Goal: Obtain resource: Download file/media

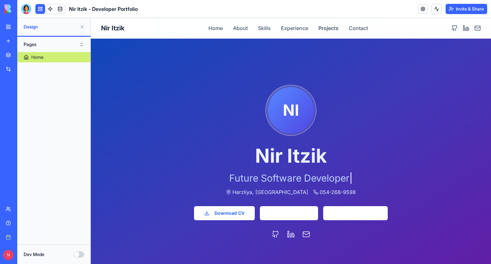
scroll to position [1183, 0]
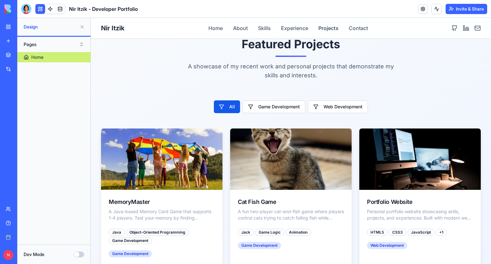
click at [41, 256] on label "Dev Mode" at bounding box center [34, 254] width 21 height 6
click at [74, 256] on button "Dev Mode" at bounding box center [79, 255] width 10 height 6
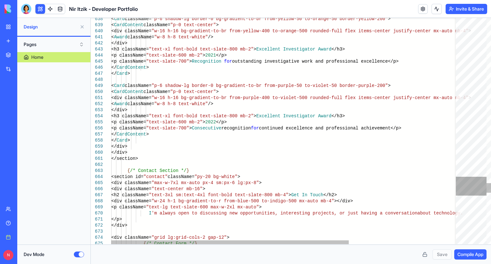
click at [477, 191] on div at bounding box center [471, 186] width 31 height 19
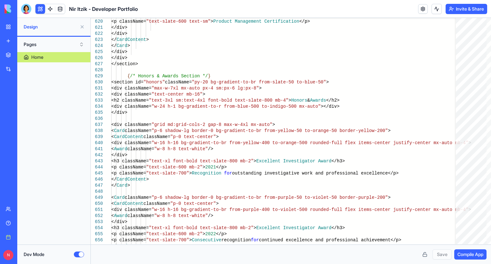
click at [82, 256] on button "Dev Mode" at bounding box center [79, 255] width 10 height 6
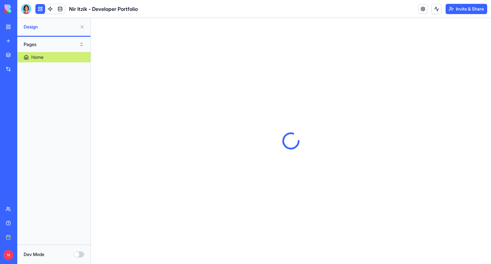
scroll to position [0, 0]
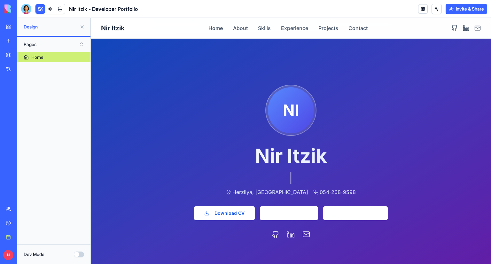
click at [24, 126] on div "Nir Itzik - Developer Portfolio" at bounding box center [15, 128] width 18 height 6
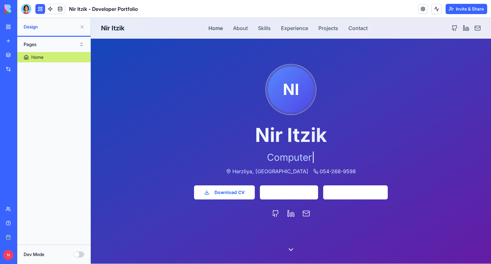
scroll to position [32, 0]
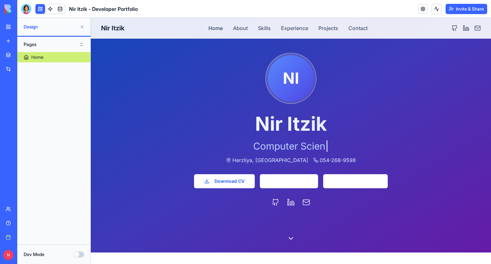
click at [47, 215] on div "Home" at bounding box center [53, 145] width 73 height 187
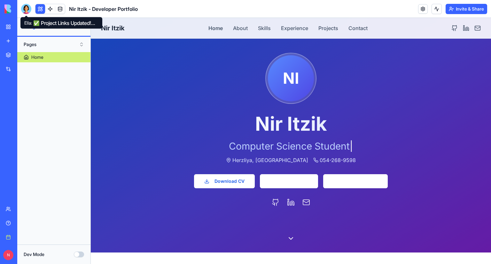
click at [24, 7] on div at bounding box center [26, 9] width 10 height 10
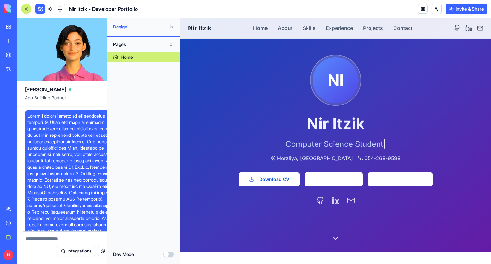
scroll to position [995, 0]
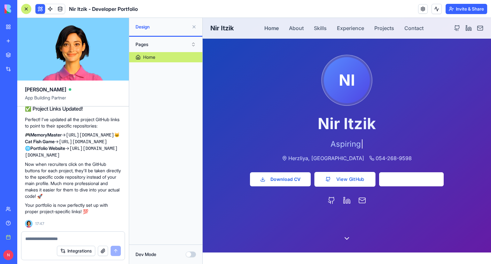
click at [355, 176] on link "View GitHub" at bounding box center [344, 179] width 61 height 15
click at [69, 236] on textarea at bounding box center [73, 239] width 96 height 6
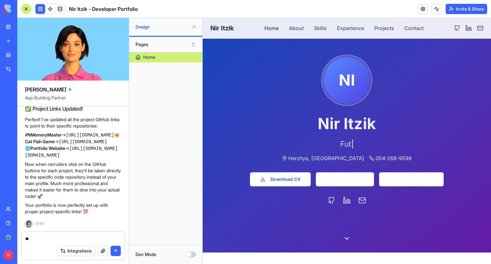
type textarea "*"
click at [46, 238] on textarea at bounding box center [73, 239] width 96 height 6
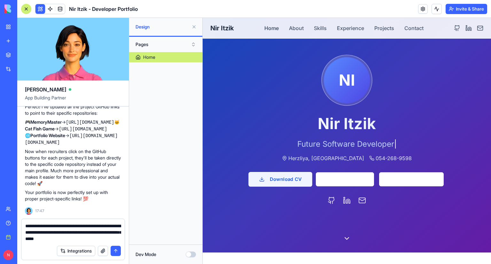
type textarea "**********"
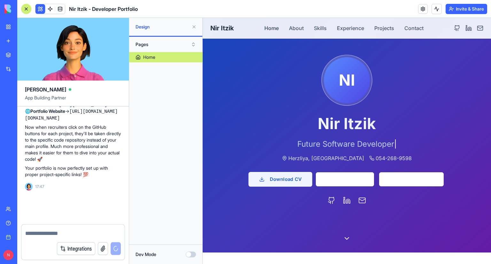
scroll to position [1032, 0]
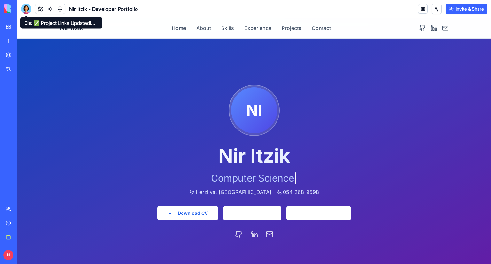
click at [23, 11] on div at bounding box center [26, 9] width 10 height 10
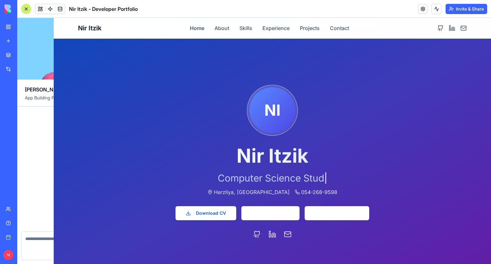
scroll to position [995, 0]
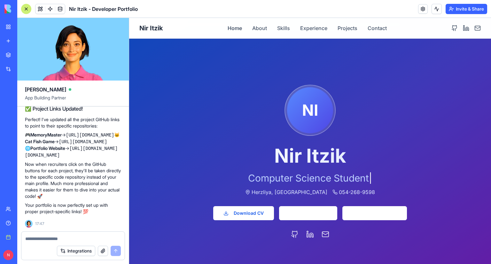
click at [65, 242] on div "Integrations" at bounding box center [72, 251] width 103 height 18
click at [64, 239] on textarea at bounding box center [73, 239] width 96 height 6
type textarea "***"
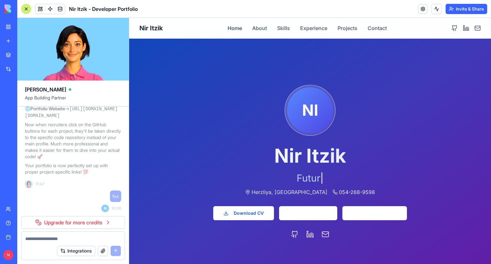
click at [23, 8] on div at bounding box center [26, 9] width 10 height 10
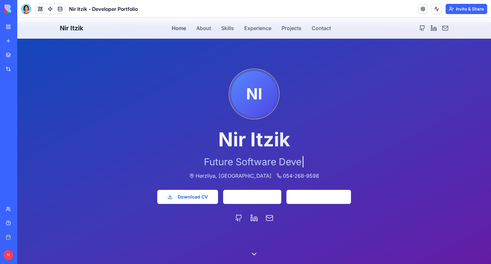
scroll to position [32, 0]
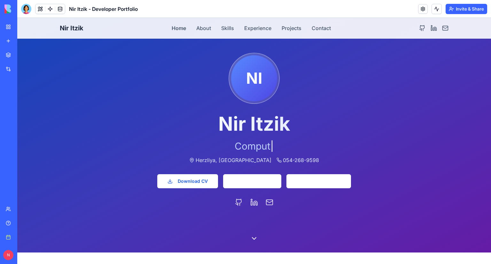
click at [254, 237] on icon at bounding box center [258, 237] width 8 height 8
click at [200, 28] on button "About" at bounding box center [203, 28] width 15 height 8
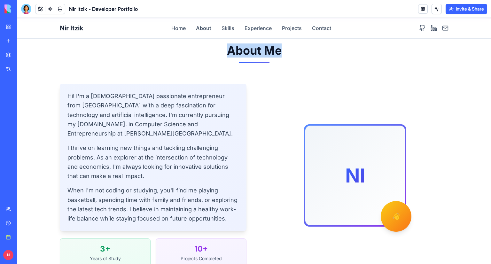
scroll to position [267, 0]
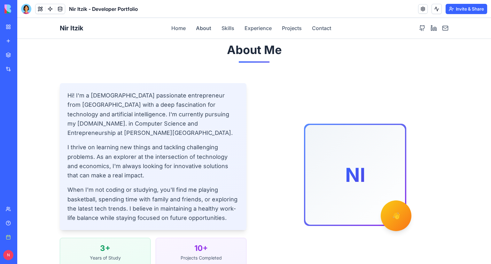
click at [226, 23] on div "Nir Itzik Home About Skills Experience Projects Contact" at bounding box center [254, 28] width 389 height 20
click at [226, 26] on button "Skills" at bounding box center [228, 28] width 13 height 8
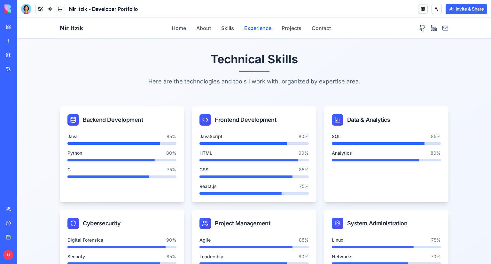
click at [248, 26] on button "Experience" at bounding box center [257, 28] width 27 height 8
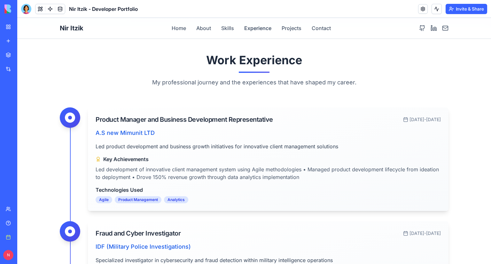
scroll to position [836, 0]
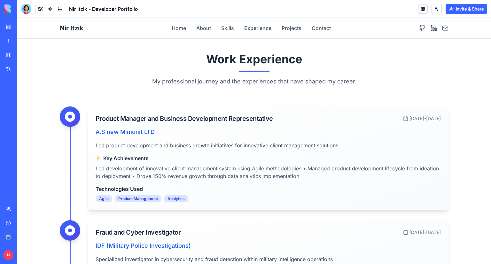
click at [278, 26] on nav "Home About Skills Experience Projects Contact" at bounding box center [251, 28] width 159 height 8
click at [297, 25] on button "Projects" at bounding box center [292, 28] width 20 height 8
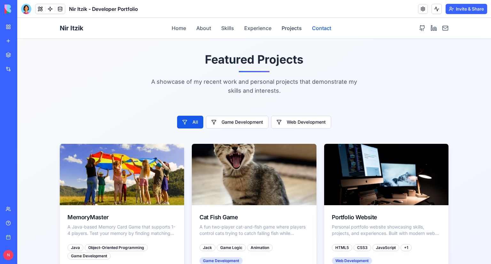
click at [312, 27] on button "Contact" at bounding box center [321, 28] width 19 height 8
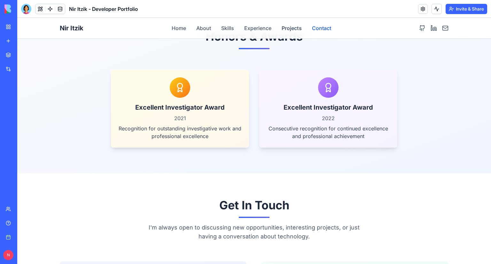
scroll to position [1787, 0]
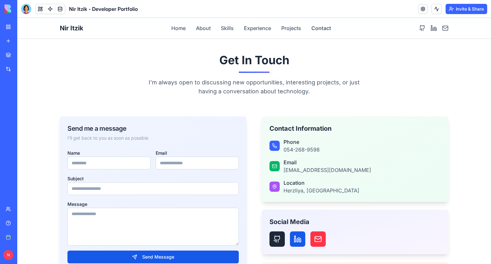
click at [273, 143] on icon at bounding box center [274, 145] width 5 height 5
click at [275, 161] on div at bounding box center [275, 166] width 10 height 10
click at [279, 179] on div "Location Herzliya, Israel" at bounding box center [355, 186] width 171 height 15
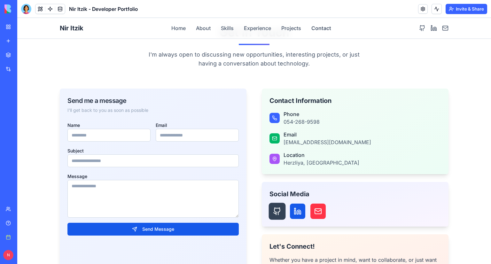
scroll to position [1851, 0]
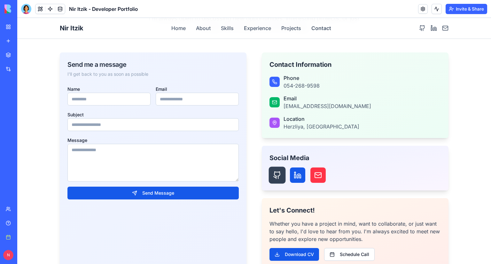
click at [280, 167] on link at bounding box center [277, 175] width 17 height 17
click at [296, 171] on icon at bounding box center [298, 175] width 8 height 8
click at [320, 167] on link at bounding box center [318, 175] width 17 height 17
click at [326, 101] on div "Phone 054-268-9598 Email niritzik23@gmail.com Location Herzliya, Israel" at bounding box center [355, 102] width 171 height 56
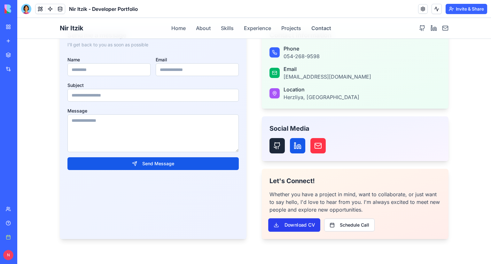
scroll to position [1915, 0]
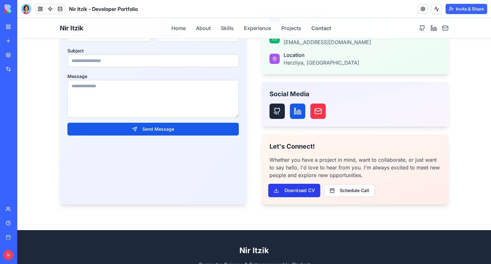
click at [298, 184] on button "Download CV" at bounding box center [294, 190] width 52 height 13
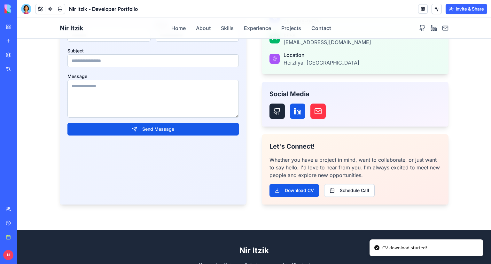
click at [393, 248] on div "CV download started!" at bounding box center [404, 248] width 45 height 6
click at [382, 246] on div "CV download started!" at bounding box center [404, 248] width 45 height 6
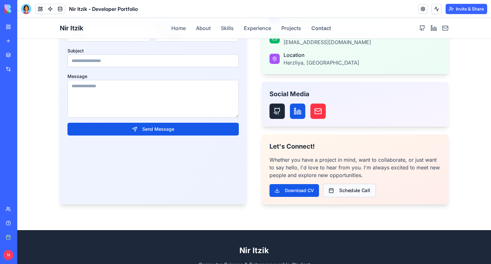
click at [344, 184] on button "Schedule Call" at bounding box center [349, 190] width 53 height 13
click at [337, 184] on button "Schedule Call" at bounding box center [349, 190] width 53 height 13
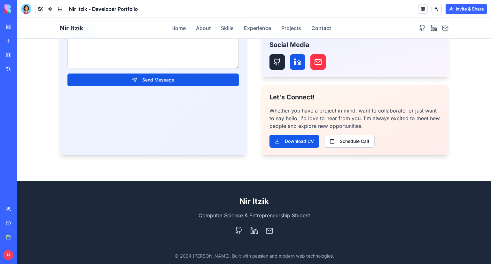
scroll to position [1964, 0]
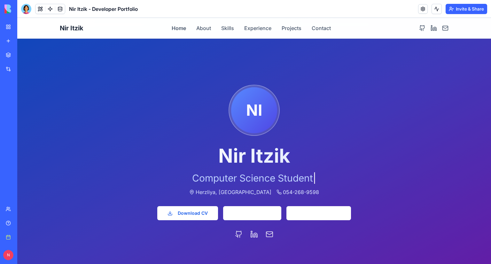
click at [24, 129] on div "Nir Itzik - Developer Portfolio" at bounding box center [15, 128] width 18 height 6
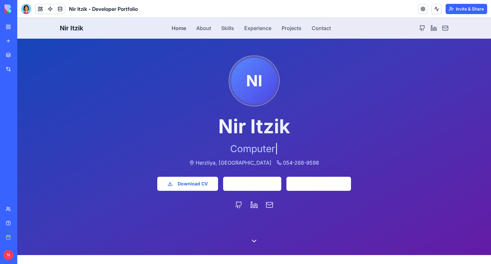
scroll to position [64, 0]
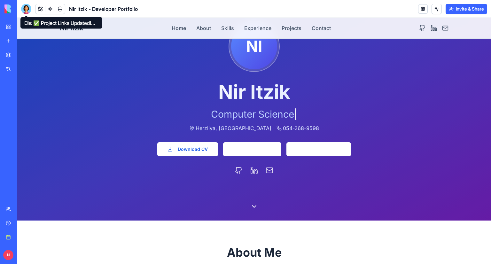
click at [26, 5] on div at bounding box center [26, 9] width 10 height 10
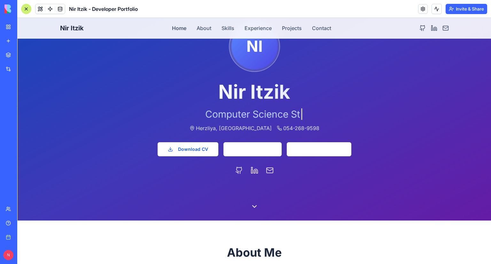
scroll to position [995, 0]
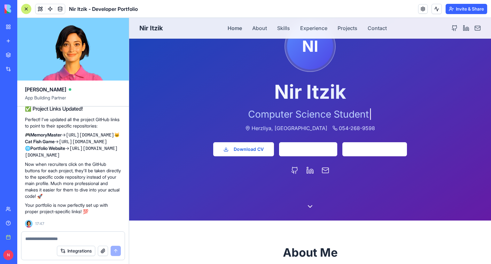
click at [65, 240] on textarea at bounding box center [73, 239] width 96 height 6
type textarea "*"
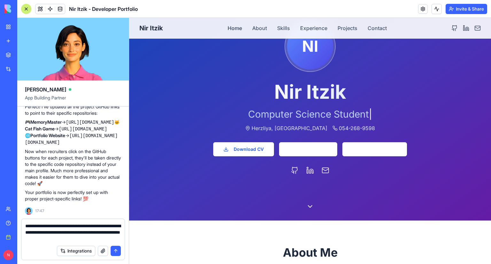
type textarea "**********"
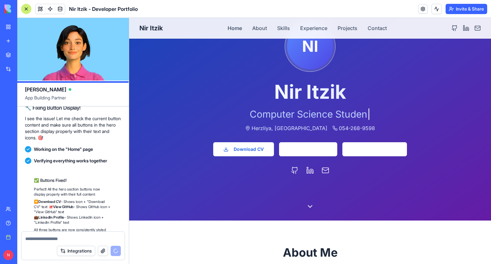
scroll to position [1202, 0]
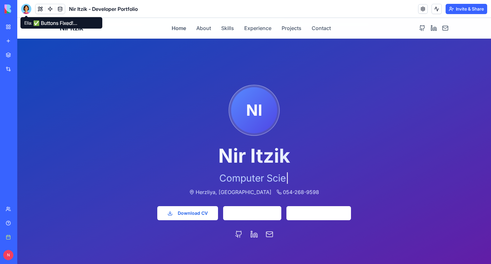
click at [27, 6] on div at bounding box center [26, 9] width 10 height 10
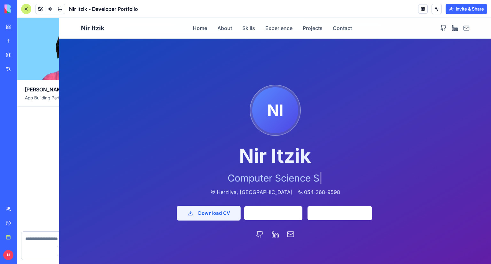
scroll to position [1202, 0]
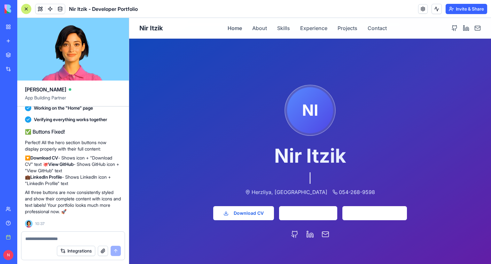
click at [85, 240] on textarea at bounding box center [73, 239] width 96 height 6
type textarea "*"
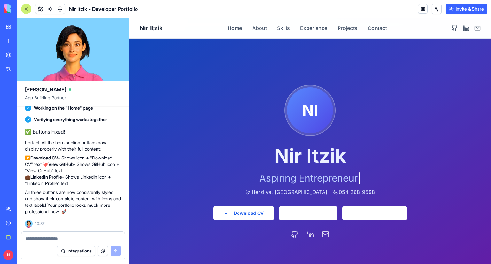
type textarea "*"
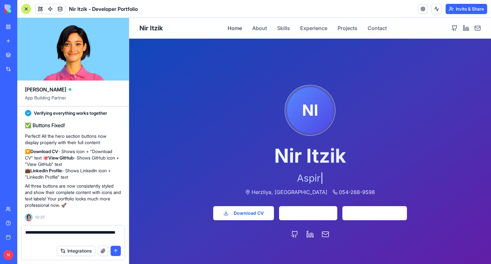
type textarea "**********"
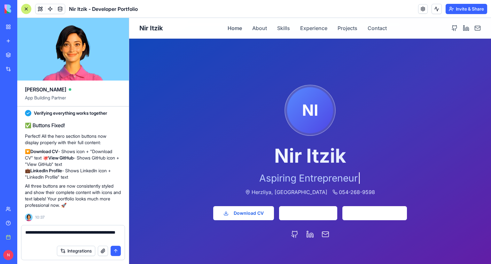
drag, startPoint x: 75, startPoint y: 242, endPoint x: 73, endPoint y: 239, distance: 3.4
click at [75, 242] on div "Integrations" at bounding box center [72, 251] width 103 height 18
paste textarea
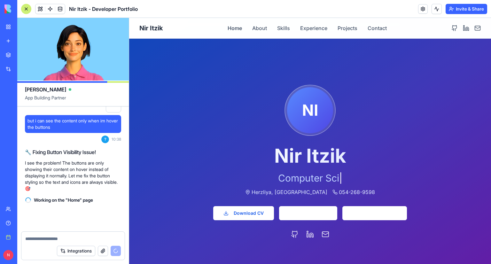
scroll to position [1335, 0]
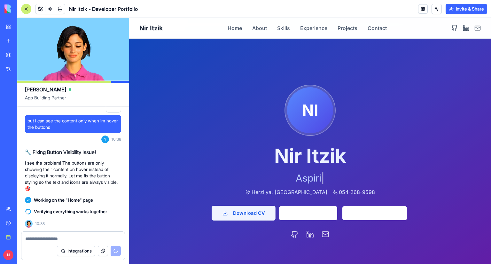
click at [235, 215] on button "Download CV" at bounding box center [244, 213] width 64 height 15
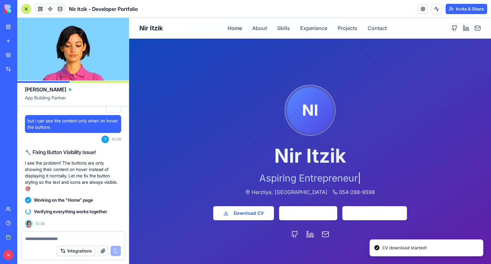
drag, startPoint x: 92, startPoint y: 234, endPoint x: 88, endPoint y: 234, distance: 3.6
click at [91, 234] on div at bounding box center [72, 237] width 103 height 10
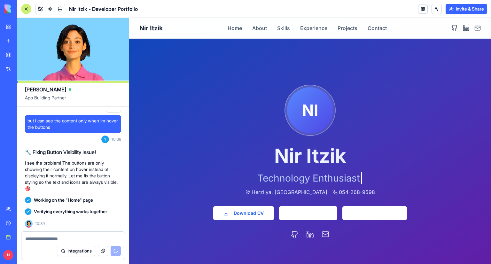
click at [70, 236] on textarea at bounding box center [73, 239] width 96 height 6
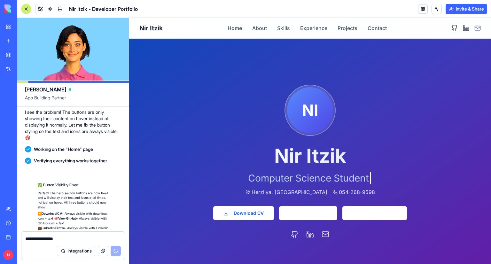
scroll to position [1440, 0]
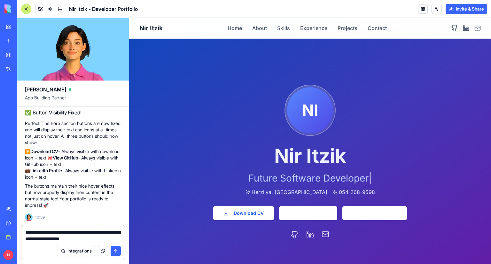
type textarea "**********"
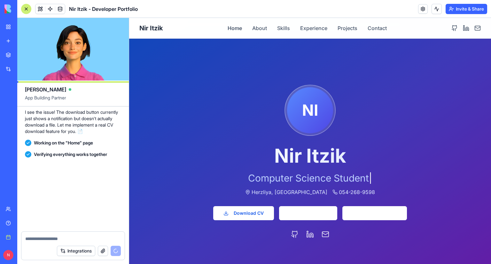
scroll to position [1663, 0]
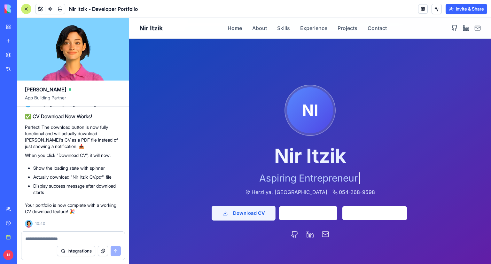
click at [232, 213] on button "Download CV" at bounding box center [244, 213] width 64 height 15
click at [87, 234] on div at bounding box center [72, 237] width 103 height 10
click at [86, 238] on textarea at bounding box center [73, 239] width 96 height 6
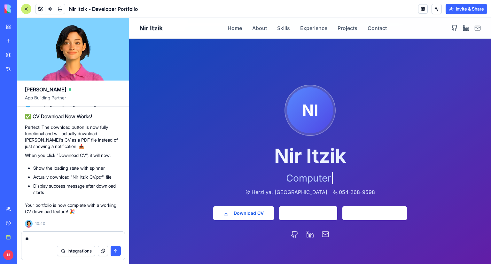
type textarea "*"
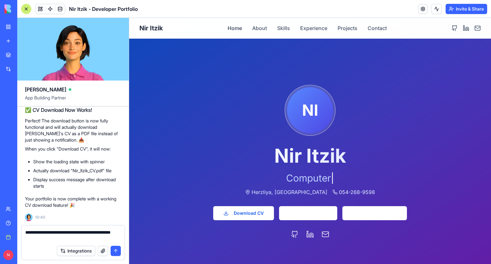
type textarea "**********"
click at [101, 248] on button "button" at bounding box center [103, 251] width 10 height 10
click at [98, 252] on button "button" at bounding box center [103, 251] width 10 height 10
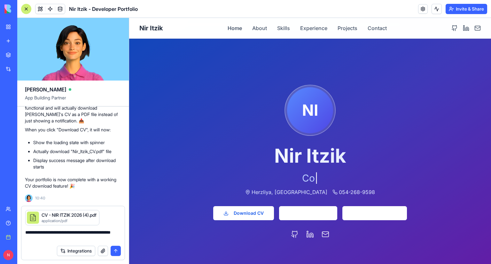
click at [116, 250] on button "submit" at bounding box center [116, 251] width 10 height 10
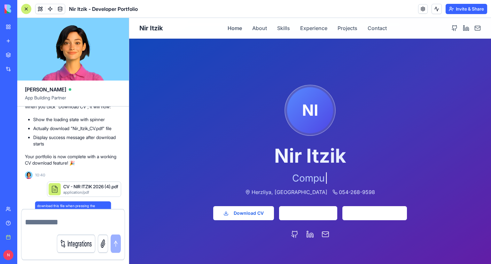
scroll to position [1712, 0]
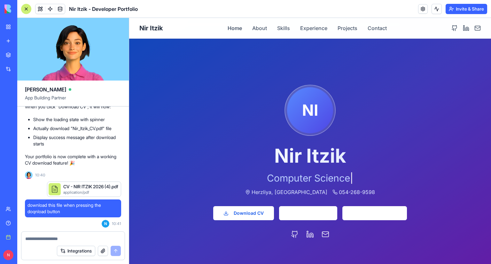
click at [87, 237] on textarea at bounding box center [73, 239] width 96 height 6
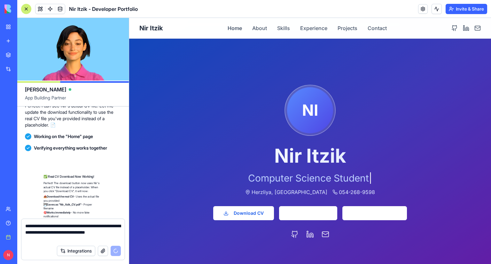
scroll to position [1901, 0]
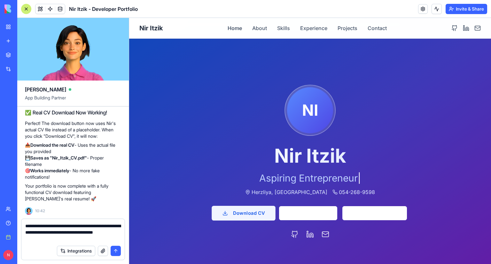
click at [237, 215] on button "Download CV" at bounding box center [244, 213] width 64 height 15
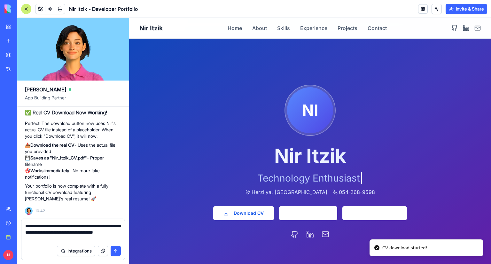
click at [80, 239] on textarea "**********" at bounding box center [73, 232] width 96 height 19
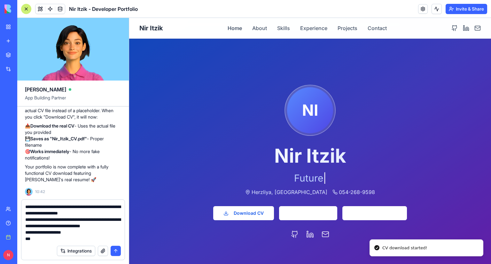
scroll to position [44, 0]
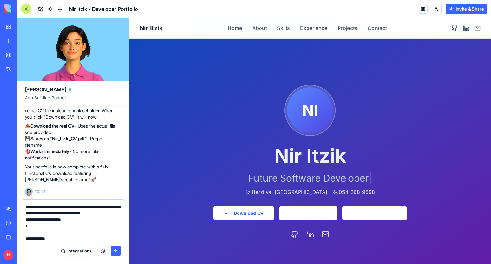
type textarea "**********"
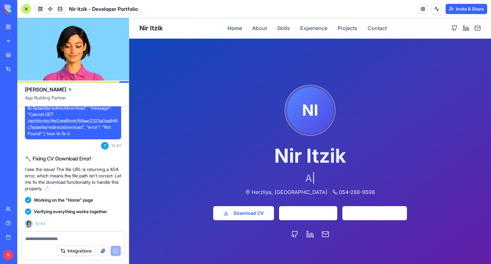
scroll to position [2205, 0]
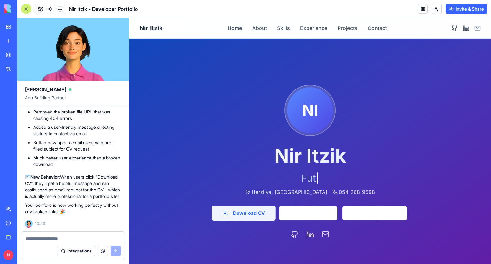
click at [242, 212] on button "Download CV" at bounding box center [244, 213] width 64 height 15
click at [247, 218] on button "Download CV" at bounding box center [244, 213] width 64 height 15
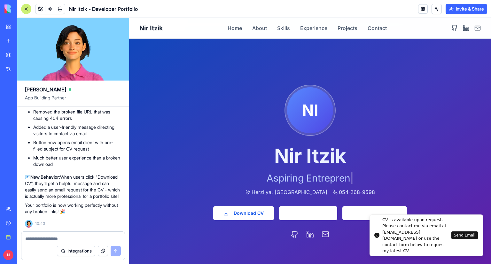
click at [458, 234] on button "Send Email" at bounding box center [465, 236] width 27 height 8
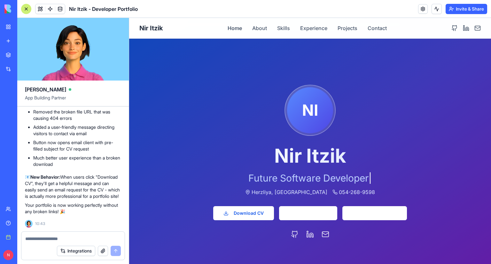
click at [242, 148] on h1 "Nir Itzik" at bounding box center [310, 155] width 194 height 19
click at [70, 238] on textarea at bounding box center [73, 239] width 96 height 6
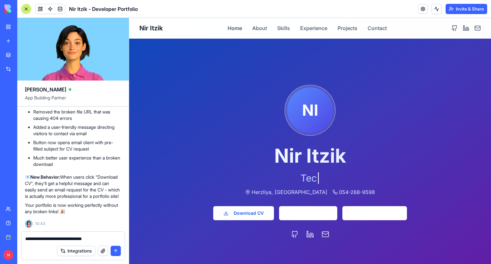
click at [57, 239] on textarea "**********" at bounding box center [73, 239] width 96 height 6
click at [72, 240] on textarea "**********" at bounding box center [73, 239] width 96 height 6
click at [73, 240] on textarea "**********" at bounding box center [73, 239] width 96 height 6
click at [106, 238] on textarea "**********" at bounding box center [73, 239] width 96 height 6
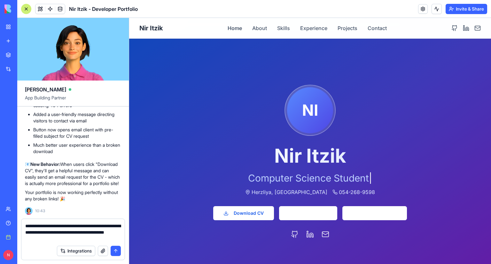
type textarea "**********"
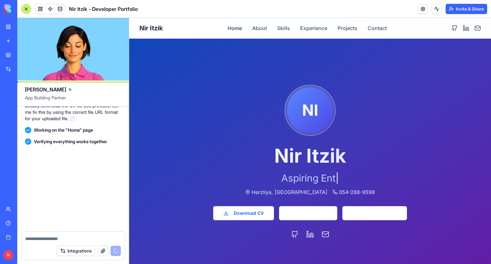
scroll to position [2438, 0]
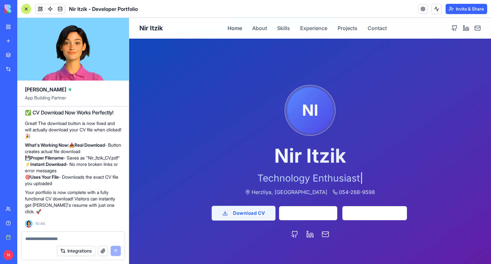
click at [234, 215] on button "Download CV" at bounding box center [244, 213] width 64 height 15
click at [241, 215] on button "Download CV" at bounding box center [244, 213] width 64 height 15
click at [240, 208] on button "Download CV" at bounding box center [244, 213] width 64 height 15
click at [239, 213] on button "Download CV" at bounding box center [244, 213] width 64 height 15
click at [238, 212] on button "Download CV" at bounding box center [244, 213] width 64 height 15
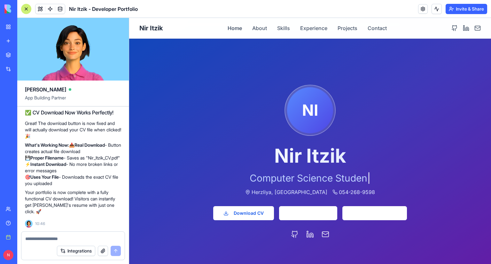
click at [74, 240] on textarea at bounding box center [73, 239] width 96 height 6
type textarea "**********"
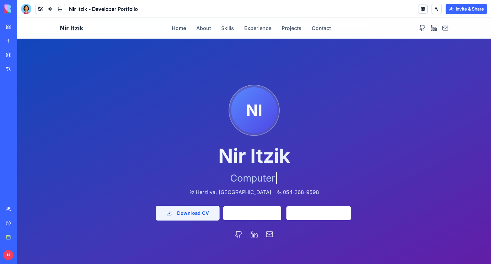
click at [192, 216] on button "Download CV" at bounding box center [188, 213] width 64 height 15
click at [191, 206] on button "Download CV" at bounding box center [188, 213] width 64 height 15
click at [188, 213] on button "Download CV" at bounding box center [188, 213] width 64 height 15
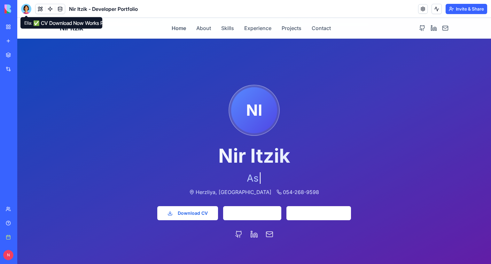
drag, startPoint x: 29, startPoint y: 9, endPoint x: 33, endPoint y: 20, distance: 11.6
click at [29, 9] on div at bounding box center [26, 9] width 10 height 10
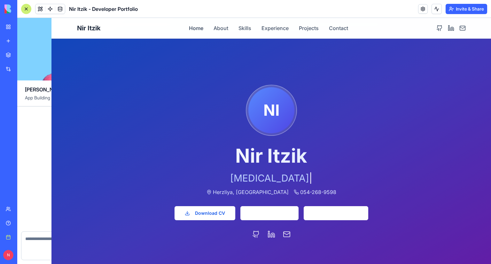
scroll to position [2438, 0]
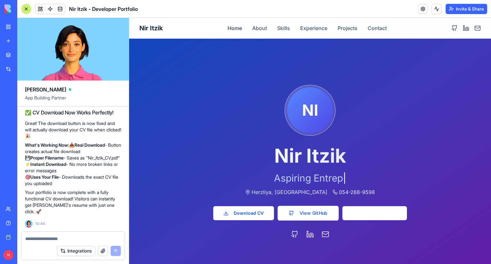
click at [289, 214] on link "View GitHub" at bounding box center [308, 213] width 61 height 15
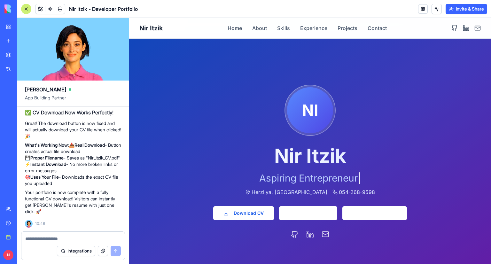
click at [77, 241] on textarea at bounding box center [73, 239] width 96 height 6
type textarea "*"
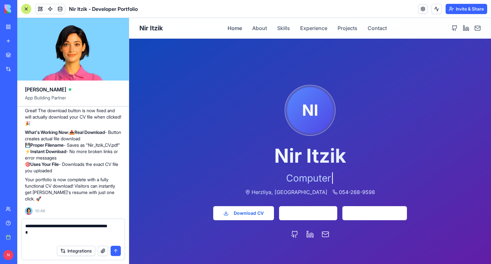
type textarea "**********"
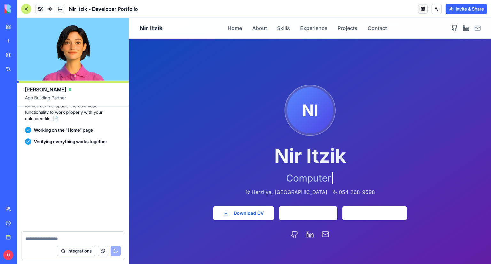
scroll to position [2652, 0]
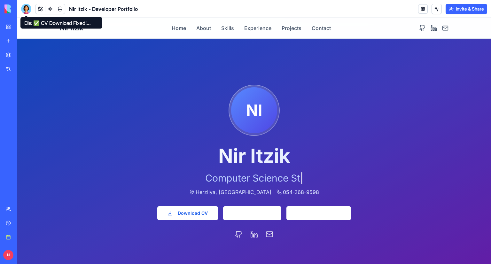
click at [26, 12] on div at bounding box center [26, 9] width 10 height 10
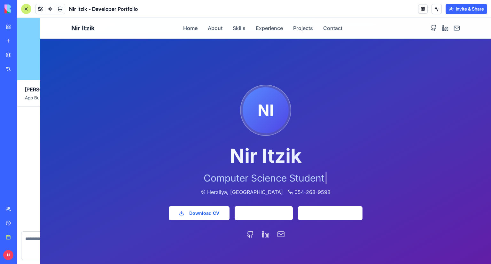
scroll to position [2652, 0]
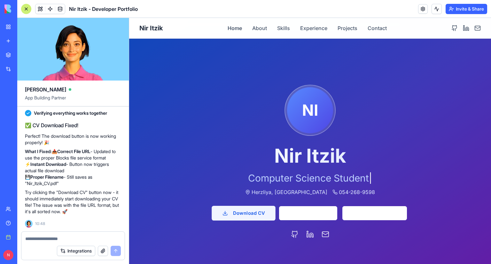
click at [249, 209] on button "Download CV" at bounding box center [244, 213] width 64 height 15
click at [234, 213] on button "Download CV" at bounding box center [244, 213] width 64 height 15
click at [85, 239] on textarea at bounding box center [73, 239] width 96 height 6
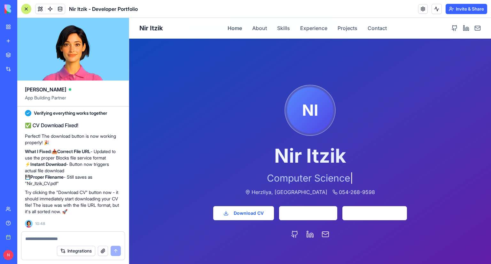
click at [83, 238] on textarea at bounding box center [73, 239] width 96 height 6
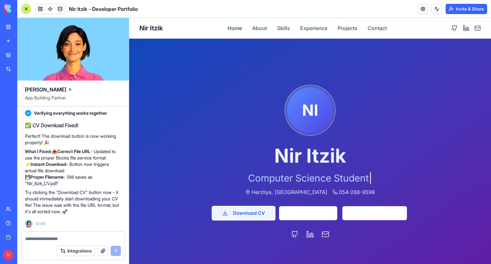
click at [239, 210] on button "Download CV" at bounding box center [244, 213] width 64 height 15
click at [250, 214] on button "Download CV" at bounding box center [244, 213] width 64 height 15
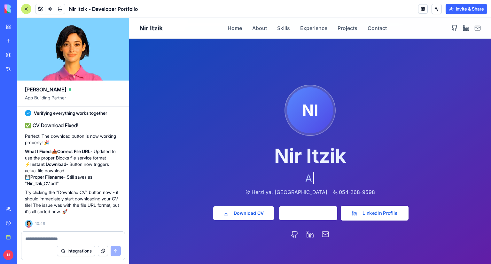
click at [370, 210] on link "LinkedIn Profile" at bounding box center [375, 213] width 68 height 15
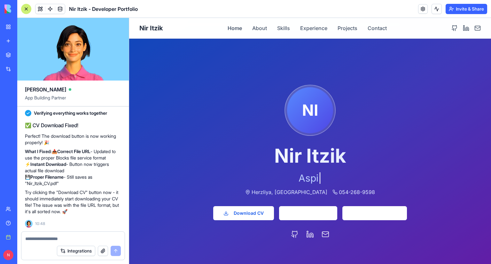
click at [83, 239] on textarea at bounding box center [73, 239] width 96 height 6
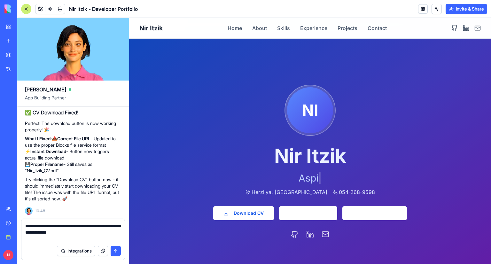
paste textarea "**********"
type textarea "**********"
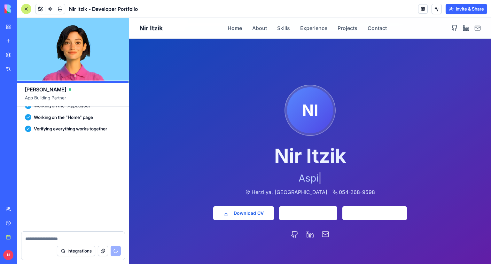
scroll to position [2899, 0]
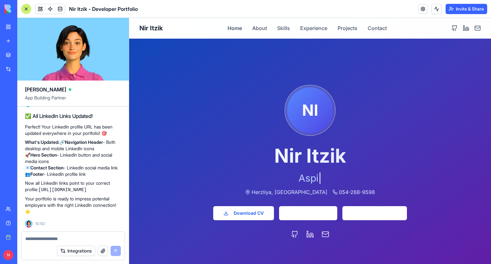
click at [63, 240] on textarea at bounding box center [73, 239] width 96 height 6
type textarea "**********"
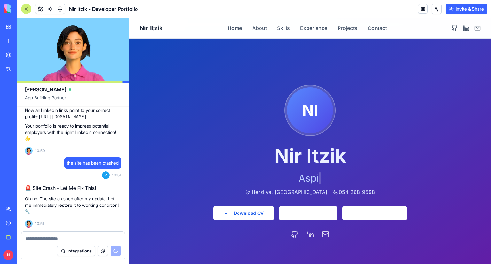
scroll to position [2995, 0]
